Goal: Task Accomplishment & Management: Use online tool/utility

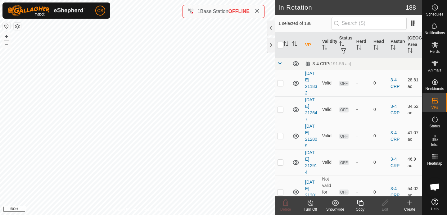
click at [362, 203] on icon at bounding box center [360, 202] width 8 height 7
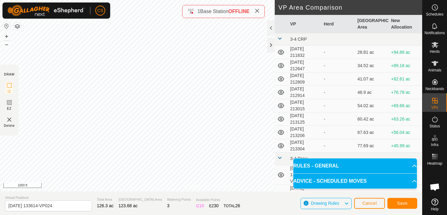
click at [402, 196] on div "Save" at bounding box center [402, 202] width 30 height 15
click at [401, 202] on span "Save" at bounding box center [402, 202] width 11 height 5
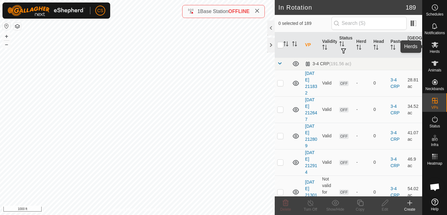
click at [436, 47] on icon at bounding box center [434, 45] width 7 height 6
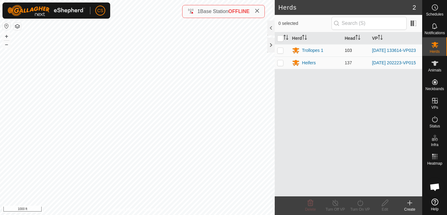
click at [283, 51] on p-checkbox at bounding box center [280, 50] width 6 height 5
checkbox input "true"
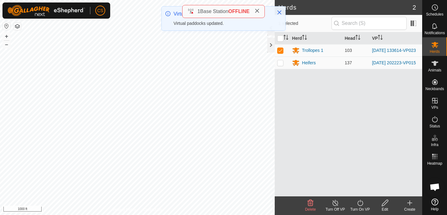
click at [360, 203] on icon at bounding box center [360, 202] width 8 height 7
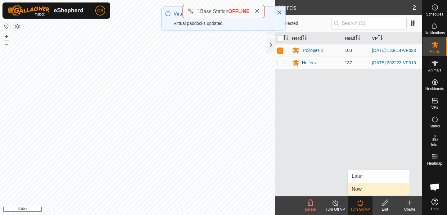
click at [360, 191] on link "Now" at bounding box center [378, 189] width 61 height 12
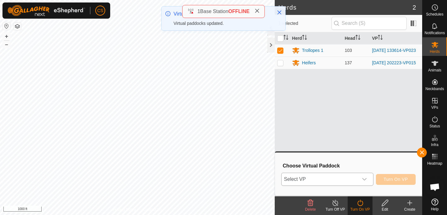
click at [349, 179] on span "Select VP" at bounding box center [319, 179] width 77 height 12
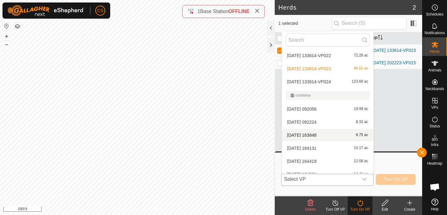
scroll to position [392, 0]
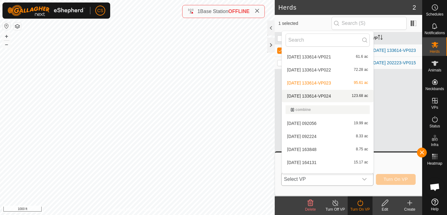
click at [320, 98] on li "[DATE] 133614-VP024 123.68 ac" at bounding box center [328, 96] width 92 height 12
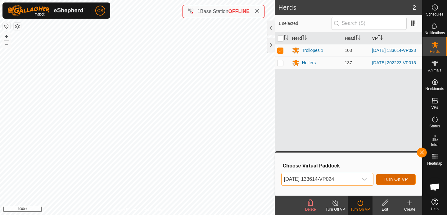
click at [386, 174] on button "Turn On VP" at bounding box center [396, 179] width 40 height 11
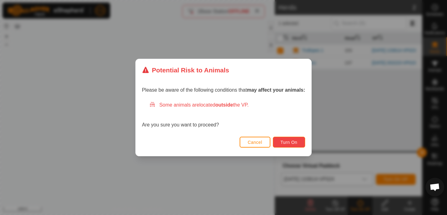
click at [285, 141] on span "Turn On" at bounding box center [288, 142] width 17 height 5
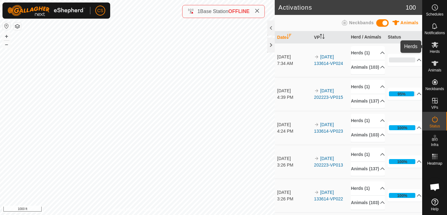
click at [435, 47] on icon at bounding box center [434, 44] width 7 height 7
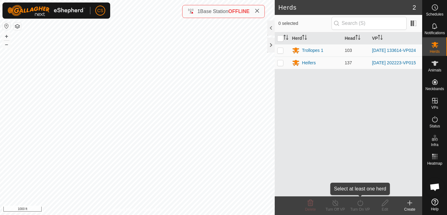
click at [358, 202] on icon at bounding box center [360, 202] width 8 height 7
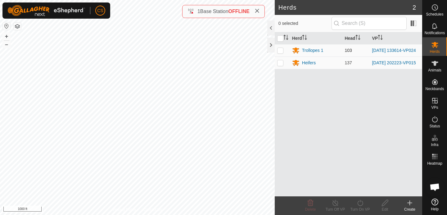
click at [280, 49] on p-checkbox at bounding box center [280, 50] width 6 height 5
checkbox input "true"
click at [358, 202] on icon at bounding box center [360, 202] width 6 height 6
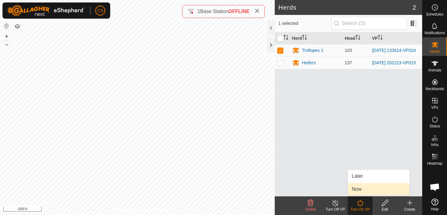
click at [352, 193] on link "Now" at bounding box center [378, 189] width 61 height 12
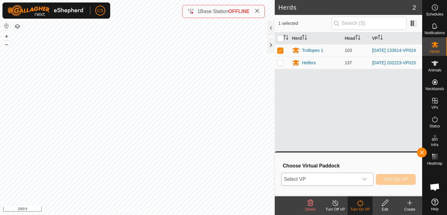
click at [339, 178] on span "Select VP" at bounding box center [319, 179] width 77 height 12
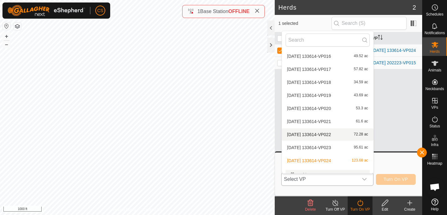
scroll to position [340, 0]
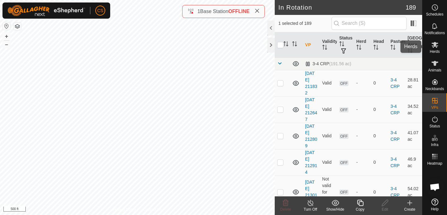
click at [434, 45] on icon at bounding box center [434, 45] width 7 height 6
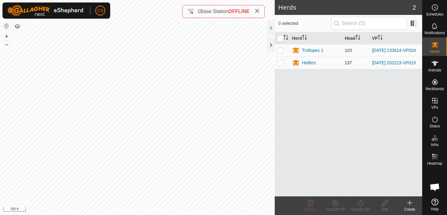
click at [280, 65] on p-checkbox at bounding box center [280, 62] width 6 height 5
checkbox input "true"
click at [361, 205] on icon at bounding box center [360, 202] width 6 height 6
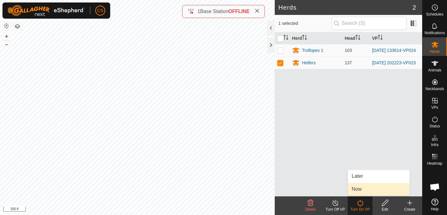
click at [359, 192] on link "Now" at bounding box center [378, 189] width 61 height 12
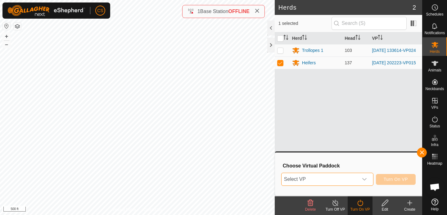
click at [352, 181] on span "Select VP" at bounding box center [319, 179] width 77 height 12
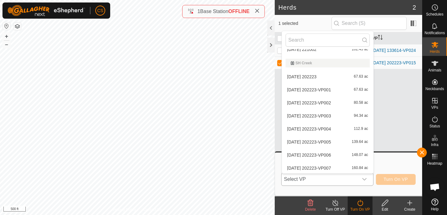
scroll to position [2481, 0]
